Goal: Check status: Check status

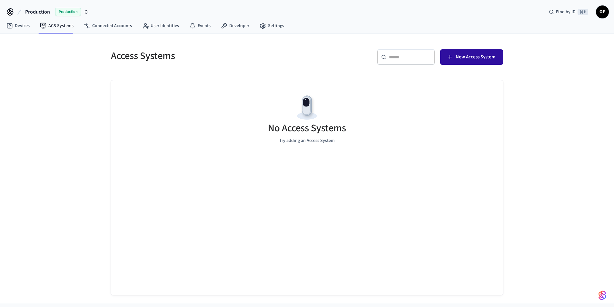
click at [458, 57] on span "New Access System" at bounding box center [476, 57] width 40 height 8
click at [11, 28] on icon at bounding box center [9, 26] width 6 height 6
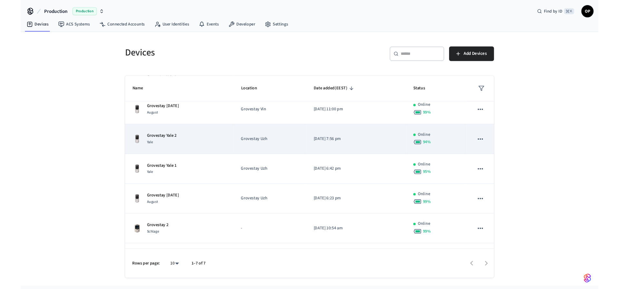
scroll to position [63, 0]
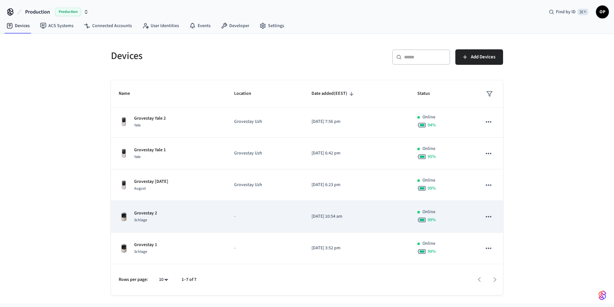
click at [143, 216] on p "Grovestay 2" at bounding box center [145, 213] width 23 height 7
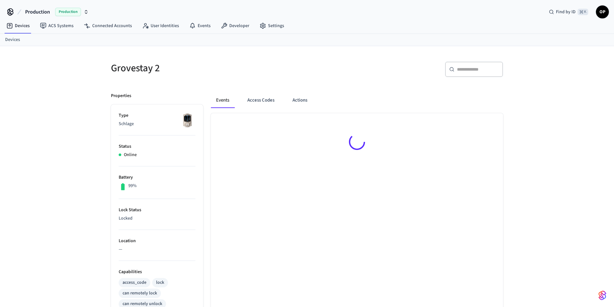
click at [140, 210] on p "Lock Status" at bounding box center [157, 210] width 77 height 7
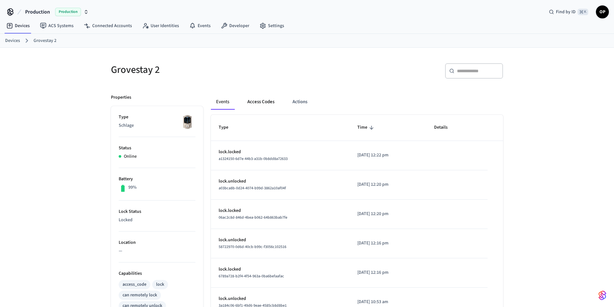
click at [253, 103] on button "Access Codes" at bounding box center [260, 101] width 37 height 15
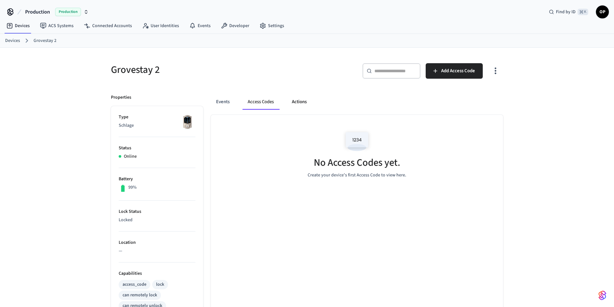
click at [298, 104] on button "Actions" at bounding box center [299, 101] width 25 height 15
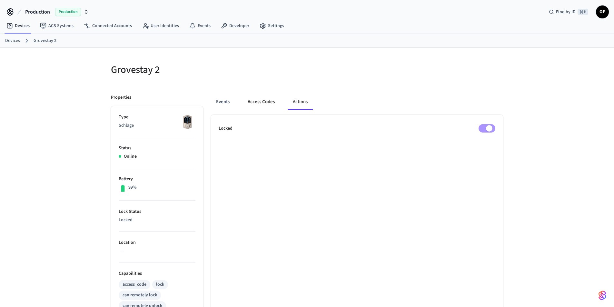
click at [265, 103] on button "Access Codes" at bounding box center [261, 101] width 37 height 15
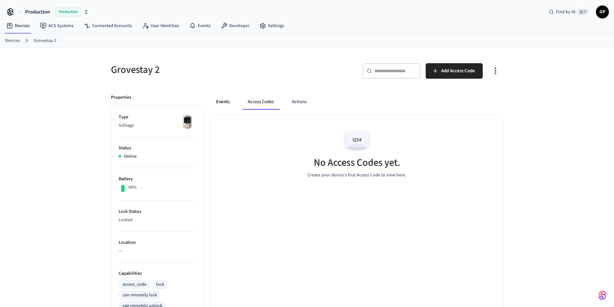
click at [234, 101] on button "Events" at bounding box center [223, 101] width 24 height 15
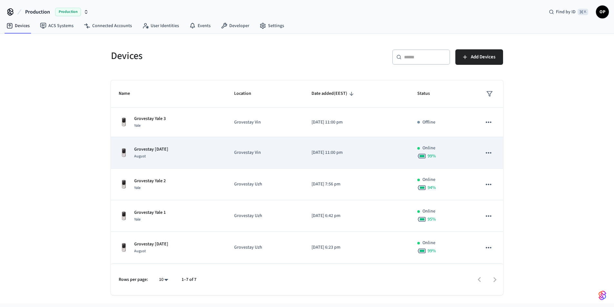
click at [149, 150] on p "Grovestay [DATE]" at bounding box center [151, 149] width 34 height 7
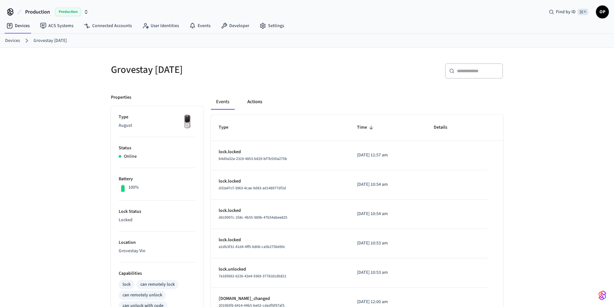
click at [256, 104] on button "Actions" at bounding box center [254, 101] width 25 height 15
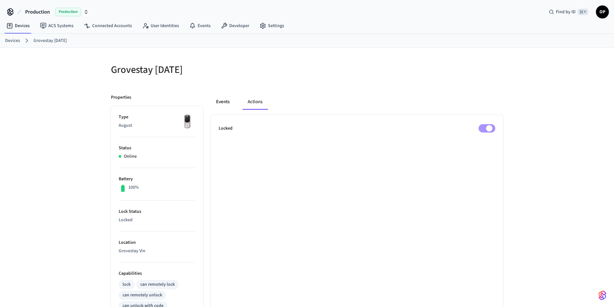
click at [227, 101] on button "Events" at bounding box center [223, 101] width 24 height 15
